Goal: Communication & Community: Answer question/provide support

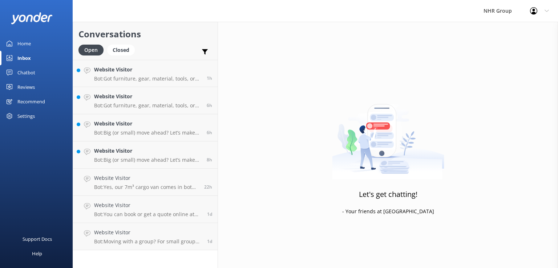
click at [284, 174] on div "Let's get chatting! - Your friends at [GEOGRAPHIC_DATA]" at bounding box center [388, 156] width 340 height 268
click at [123, 184] on div "Website Visitor Bot: Yes, our 7m³ cargo van comes in both 2 or 3 seater options…" at bounding box center [146, 182] width 105 height 16
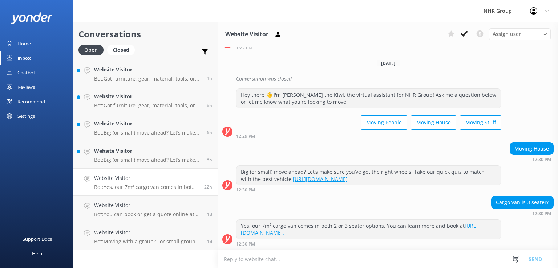
scroll to position [179, 0]
click at [131, 211] on div "Website Visitor Bot: You can book or get a quote online at [URL][DOMAIN_NAME]. …" at bounding box center [148, 210] width 108 height 16
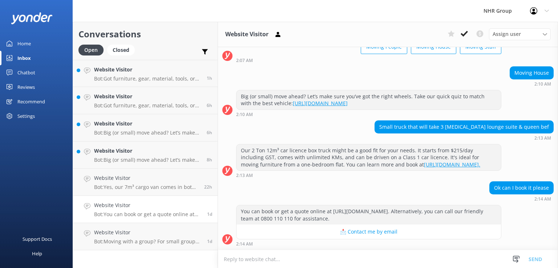
scroll to position [59, 0]
click at [122, 207] on h4 "Website Visitor" at bounding box center [148, 206] width 108 height 8
click at [127, 183] on div "Website Visitor Bot: Yes, our 7m³ cargo van comes in both 2 or 3 seater options…" at bounding box center [146, 182] width 105 height 16
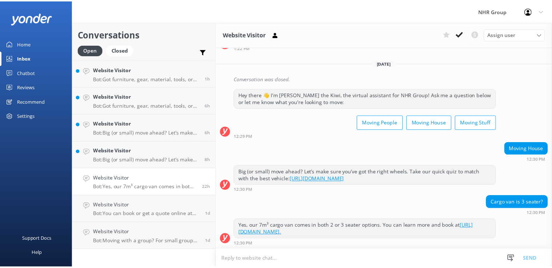
scroll to position [179, 0]
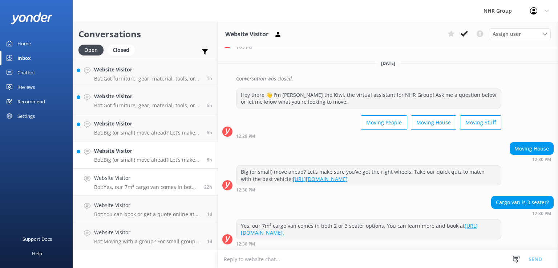
click at [133, 153] on h4 "Website Visitor" at bounding box center [147, 151] width 107 height 8
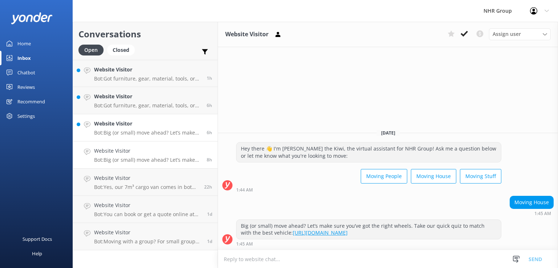
click at [131, 140] on link "Website Visitor Bot: Big (or small) move ahead? Let’s make sure you’ve got the …" at bounding box center [145, 127] width 145 height 27
click at [135, 131] on p "Bot: Big (or small) move ahead? Let’s make sure you’ve got the right wheels. Ta…" at bounding box center [147, 133] width 107 height 7
click at [133, 109] on link "Website Visitor Bot: Got furniture, gear, material, tools, or freight to move? …" at bounding box center [145, 100] width 145 height 27
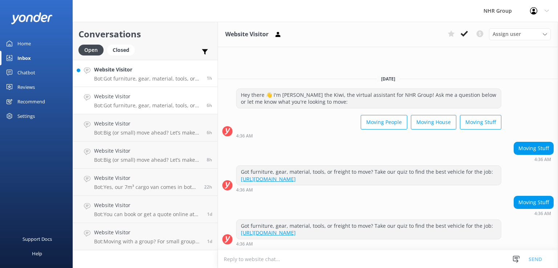
click at [130, 69] on h4 "Website Visitor" at bounding box center [147, 70] width 107 height 8
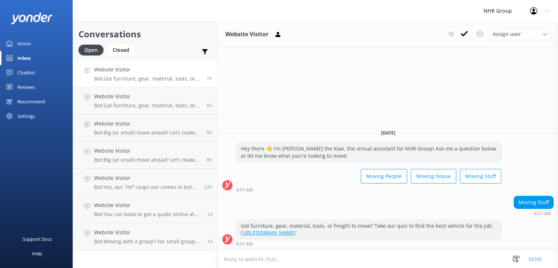
click at [22, 44] on div "Home" at bounding box center [23, 43] width 13 height 15
